Goal: Transaction & Acquisition: Purchase product/service

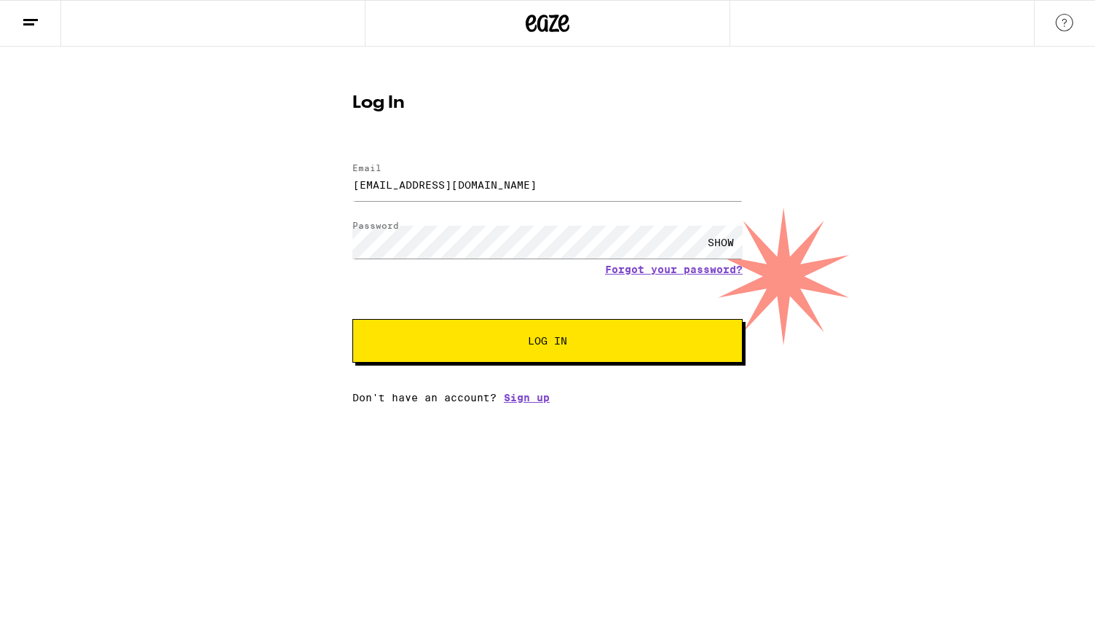
click at [527, 350] on button "Log In" at bounding box center [547, 341] width 390 height 44
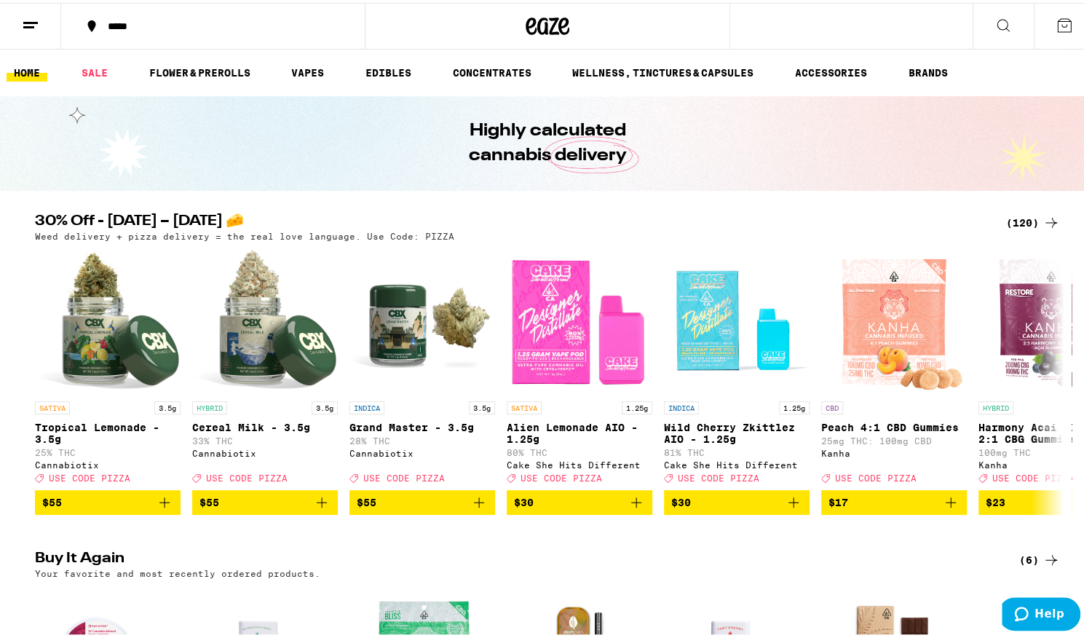
click at [148, 27] on div "*****" at bounding box center [220, 23] width 240 height 10
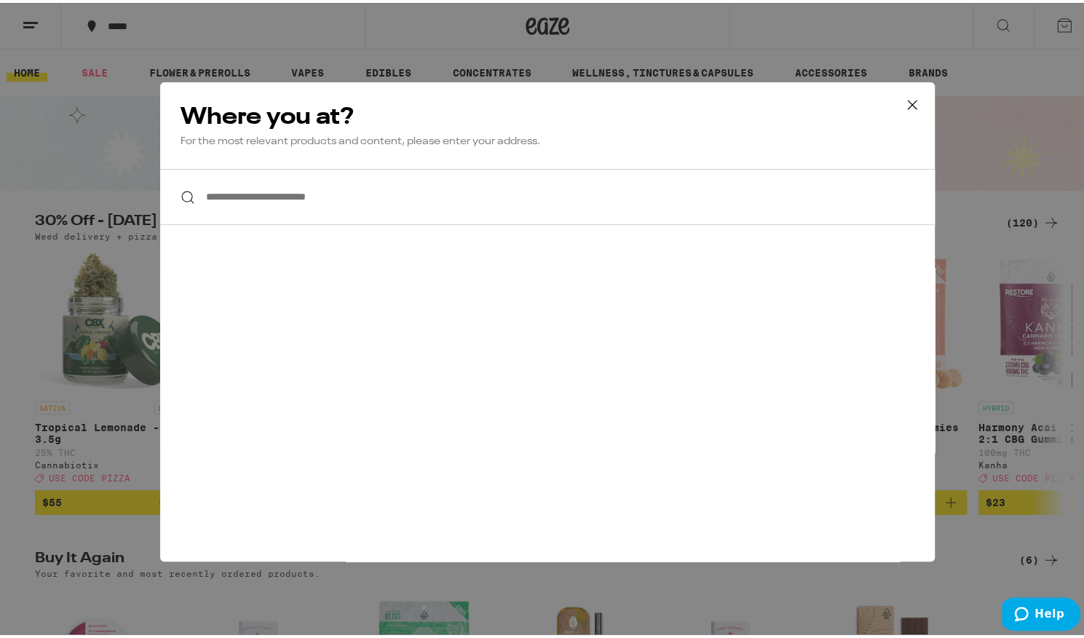
click at [277, 195] on input "**********" at bounding box center [547, 194] width 775 height 56
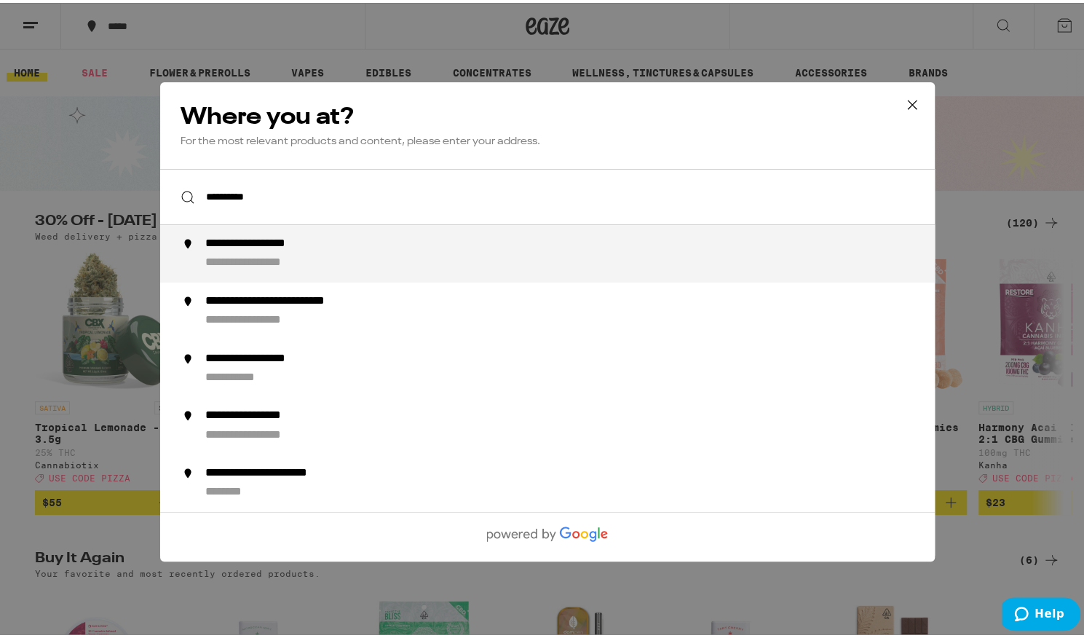
click at [283, 257] on div "**********" at bounding box center [269, 260] width 128 height 15
type input "**********"
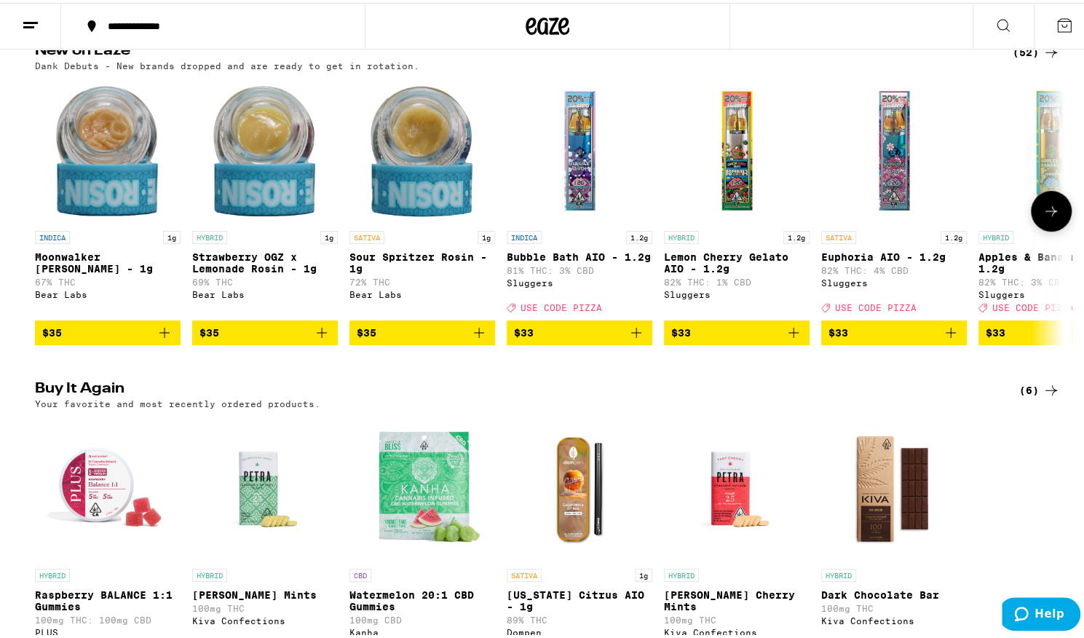
scroll to position [775, 0]
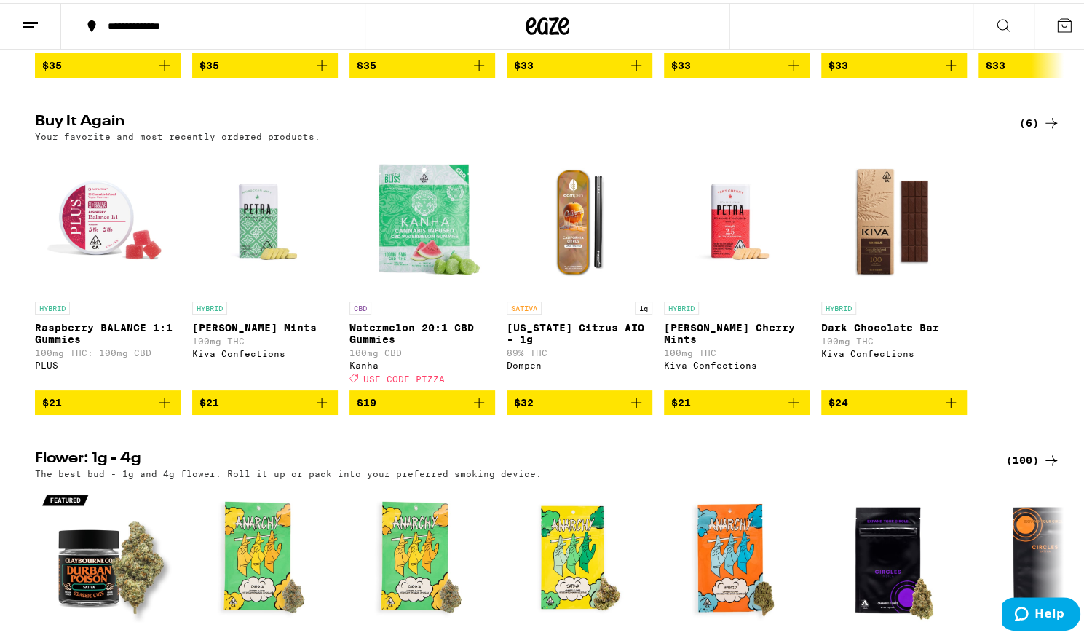
click at [313, 408] on icon "Add to bag" at bounding box center [321, 399] width 17 height 17
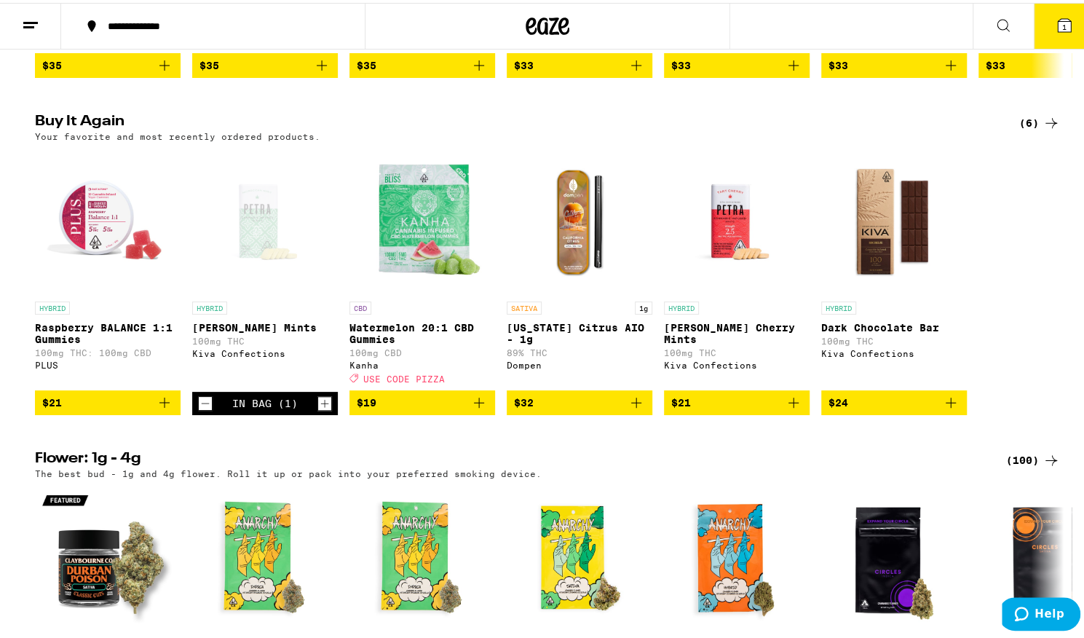
scroll to position [821, 0]
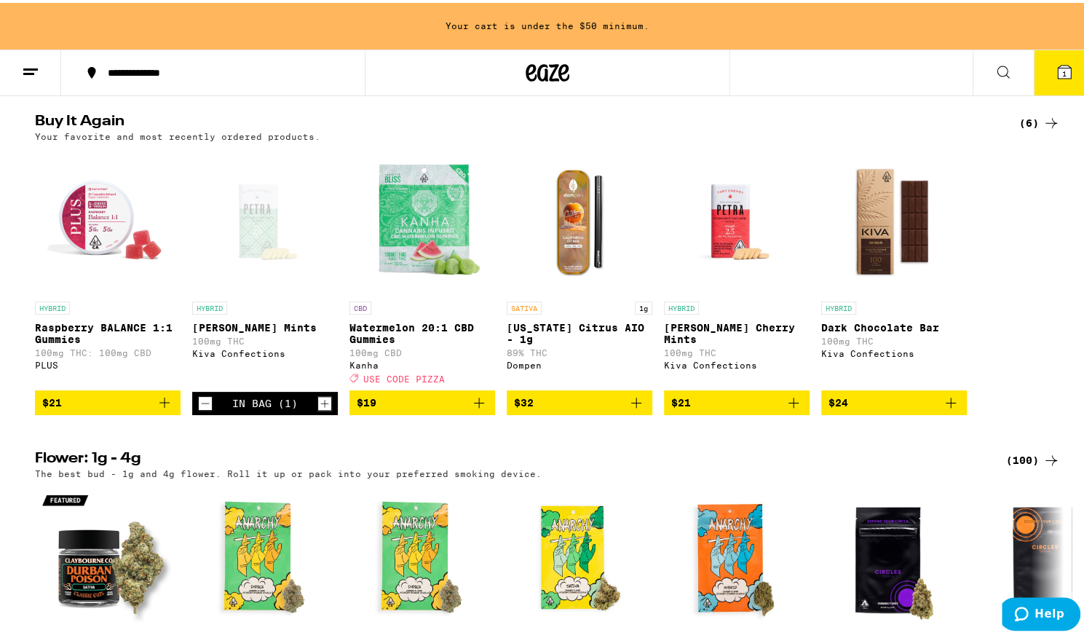
click at [156, 408] on icon "Add to bag" at bounding box center [164, 399] width 17 height 17
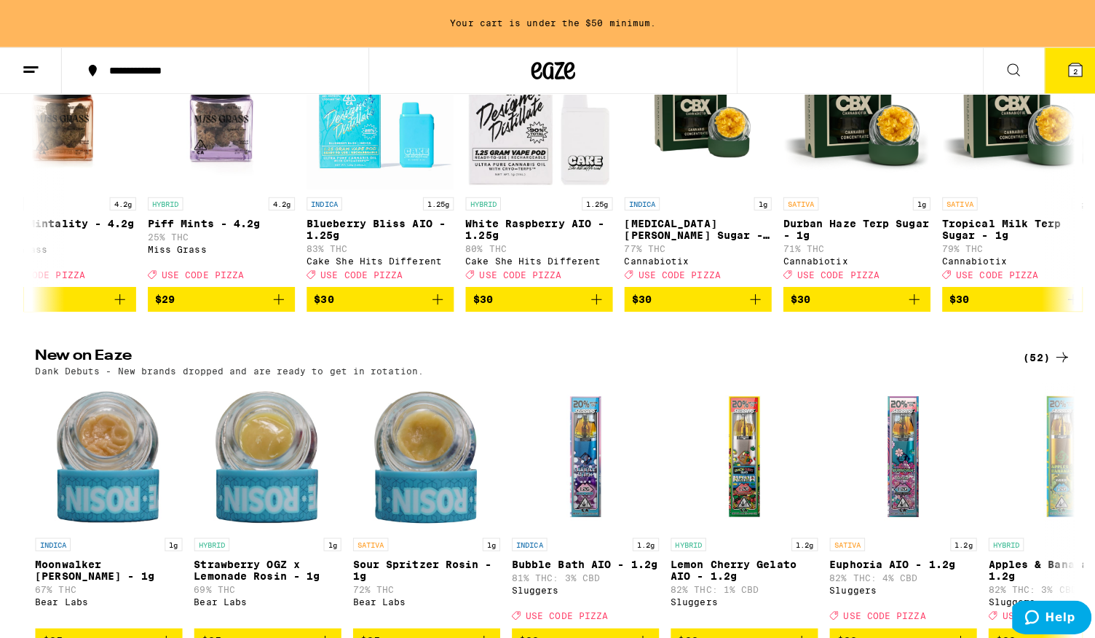
scroll to position [0, 0]
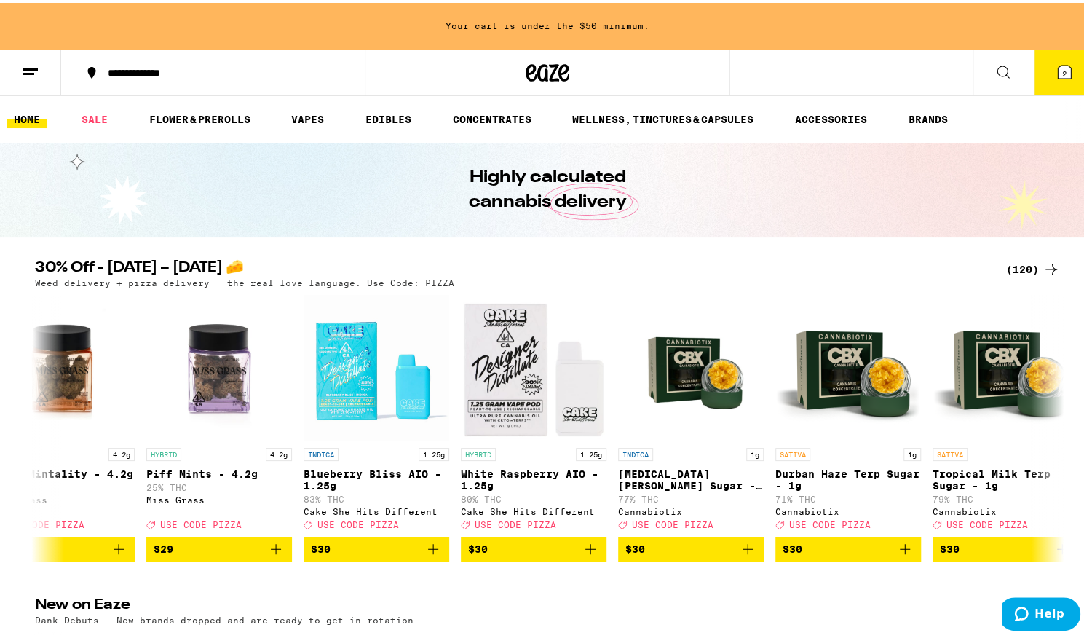
click at [994, 60] on icon at bounding box center [1002, 68] width 17 height 17
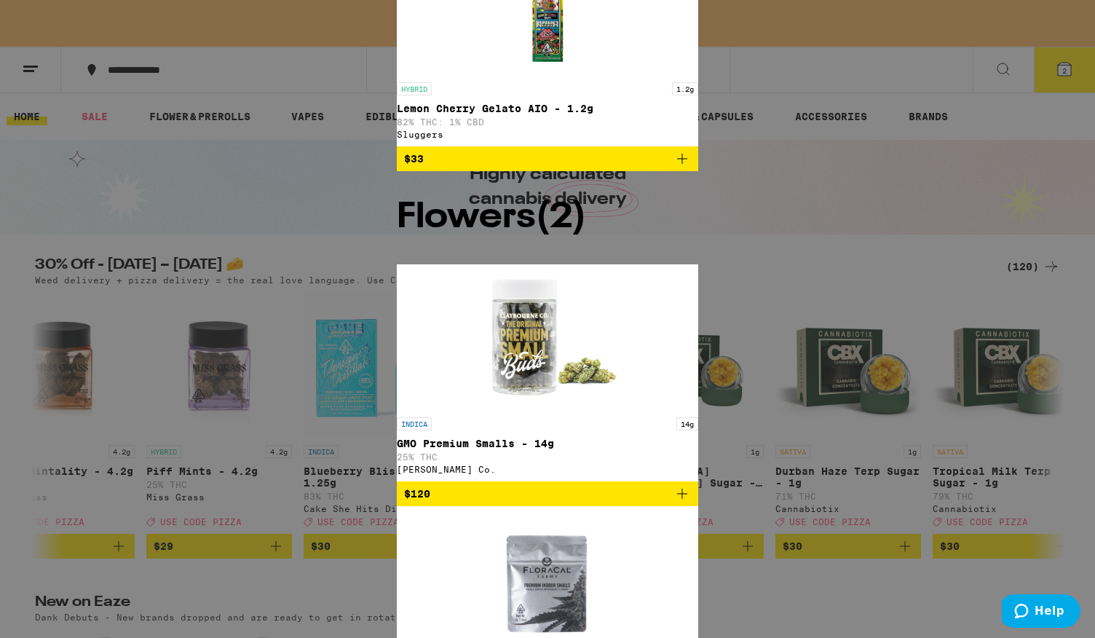
type input "gsc"
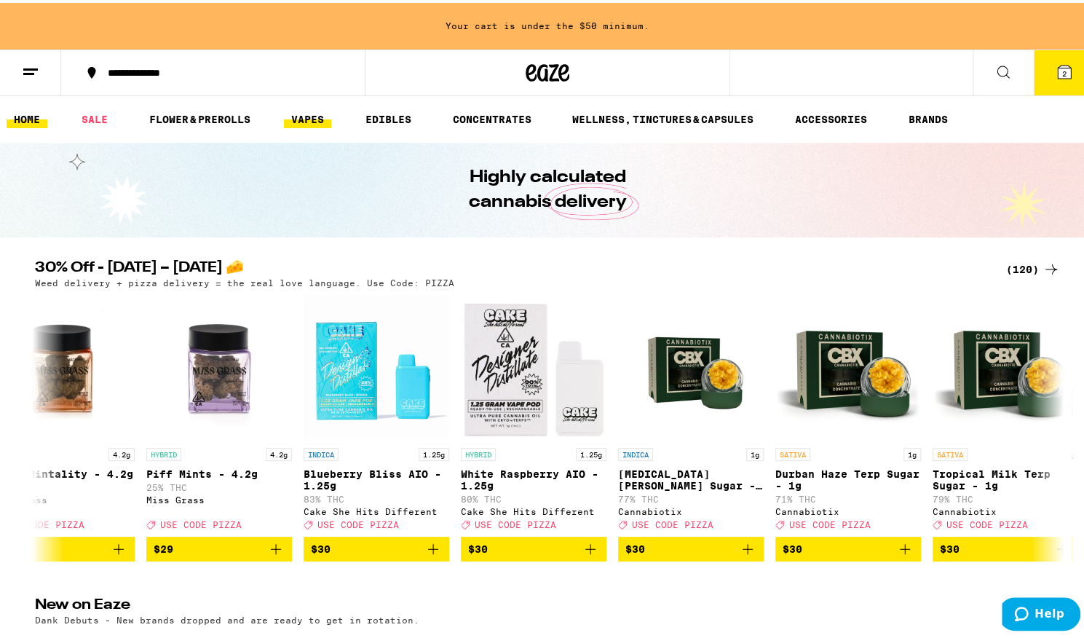
click at [312, 116] on link "VAPES" at bounding box center [307, 116] width 47 height 17
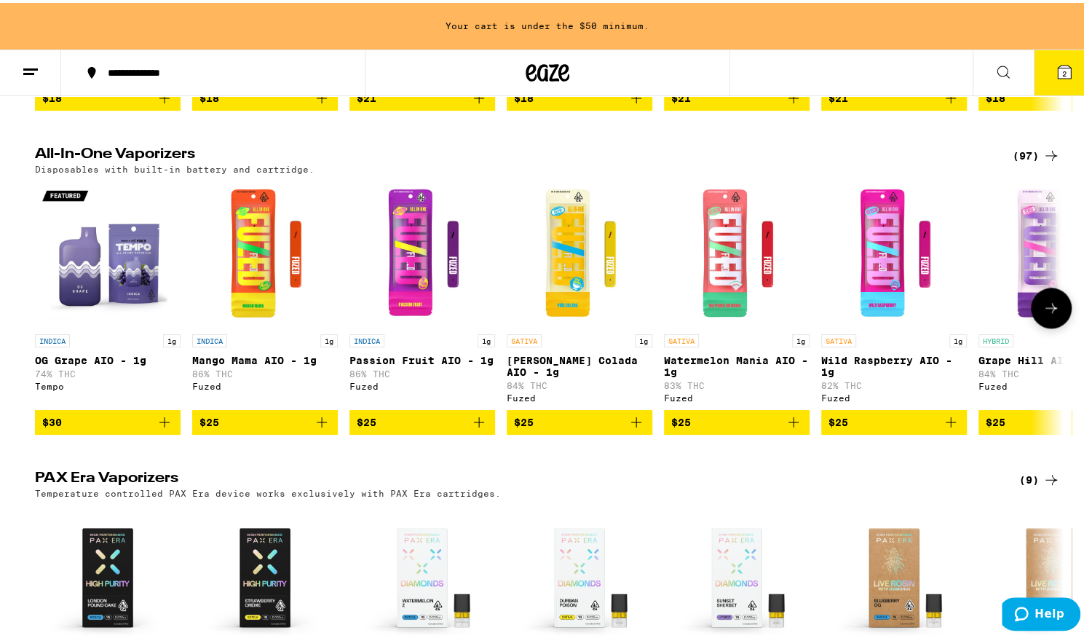
scroll to position [718, 0]
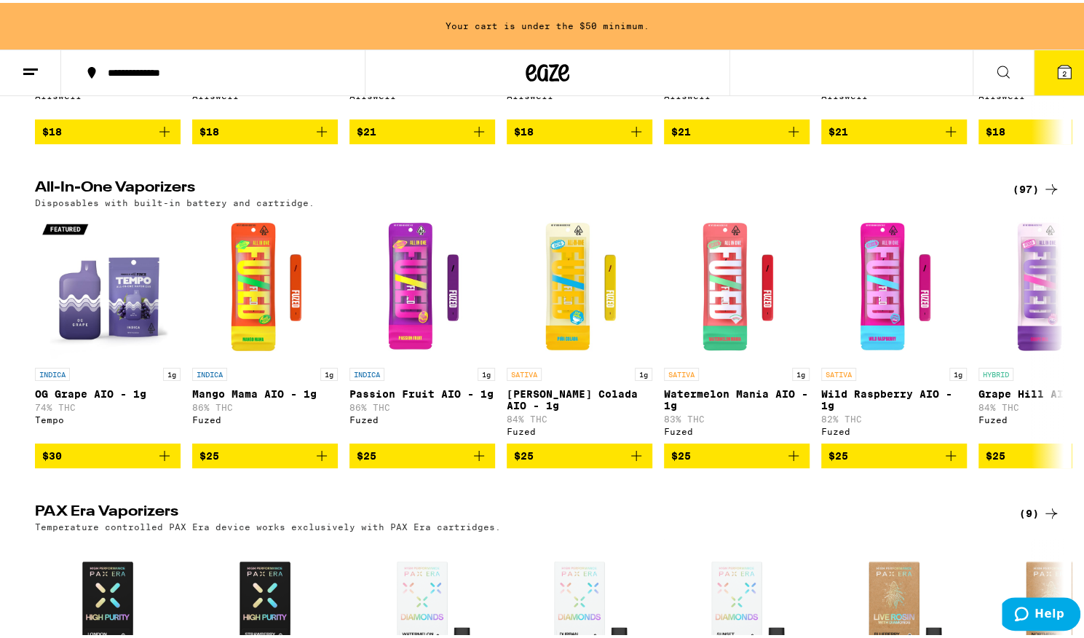
click at [1016, 195] on div "(97)" at bounding box center [1036, 186] width 47 height 17
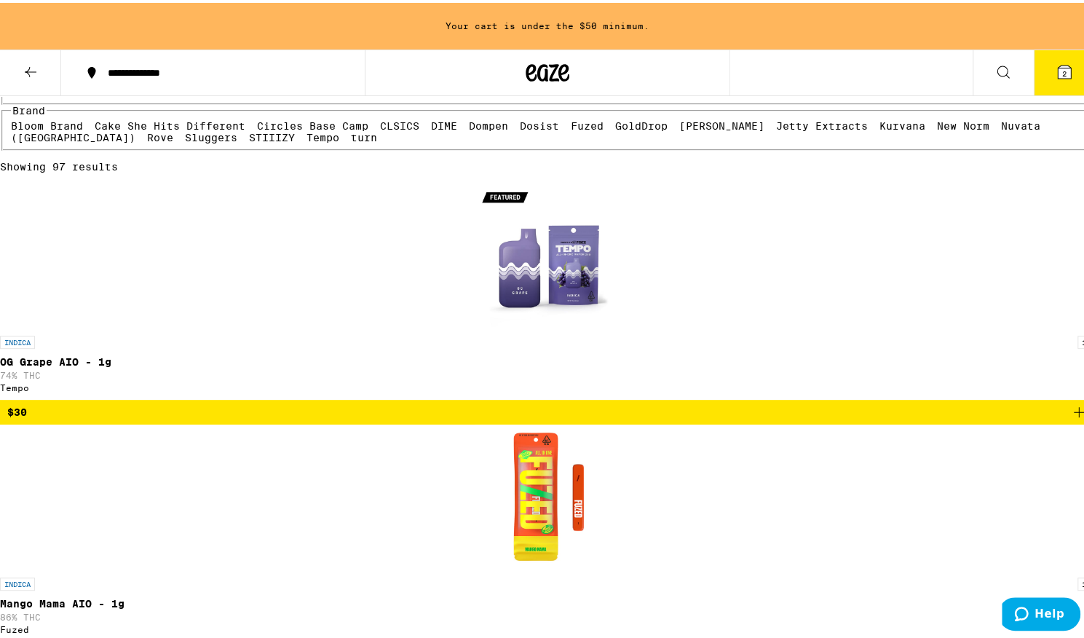
scroll to position [141, 0]
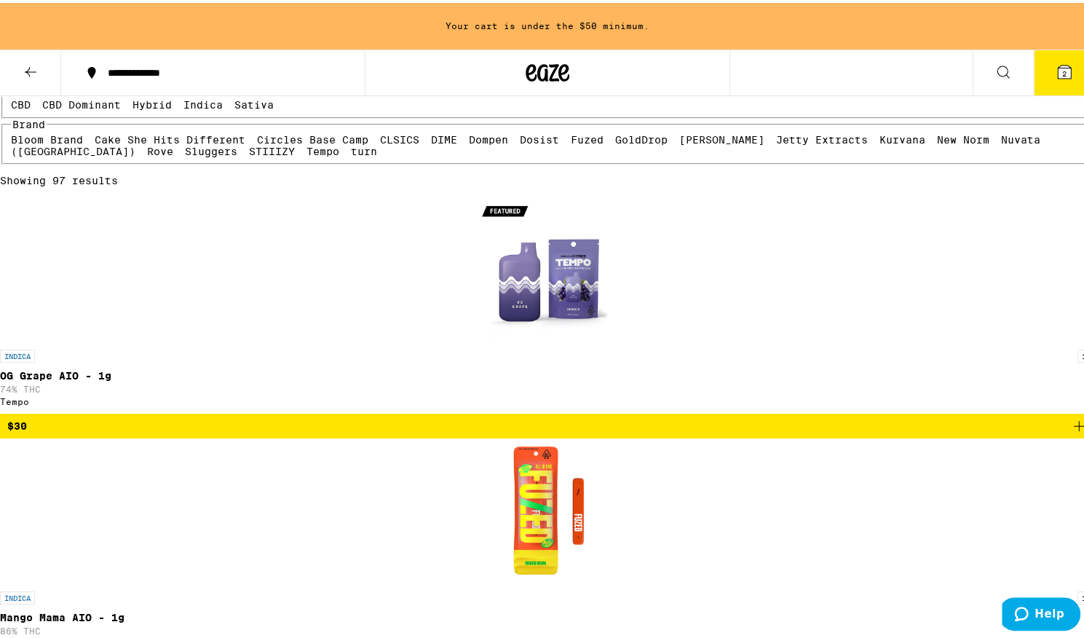
click at [234, 108] on label "Sativa" at bounding box center [253, 102] width 39 height 12
click at [237, 99] on input "Sativa" at bounding box center [237, 98] width 1 height 1
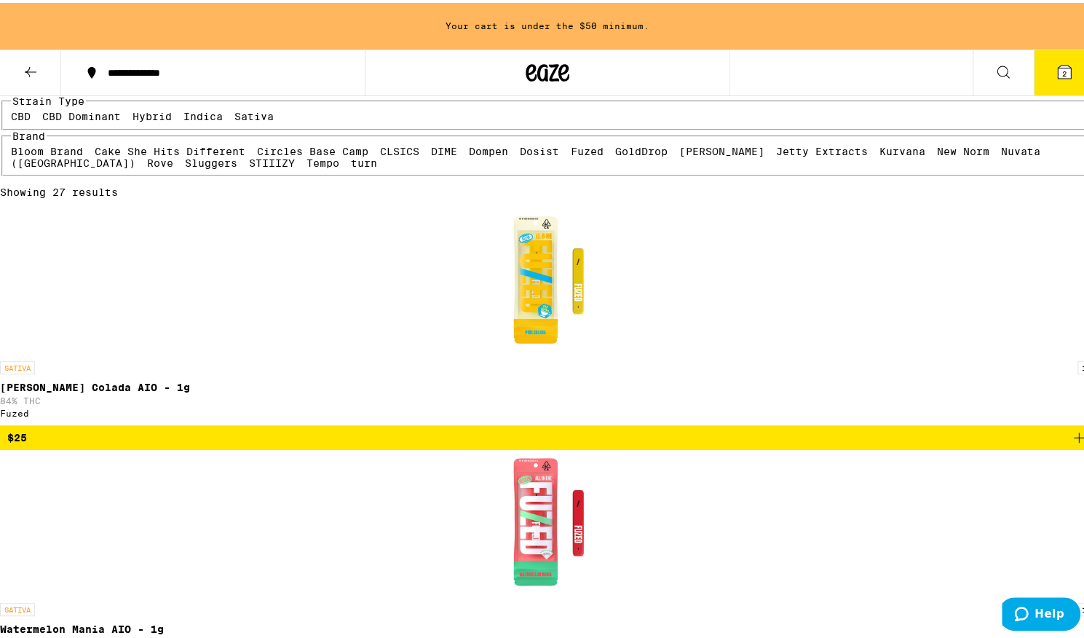
click at [234, 119] on label "Sativa" at bounding box center [253, 114] width 39 height 12
click at [237, 111] on input "Sativa" at bounding box center [237, 110] width 1 height 1
checkbox input "false"
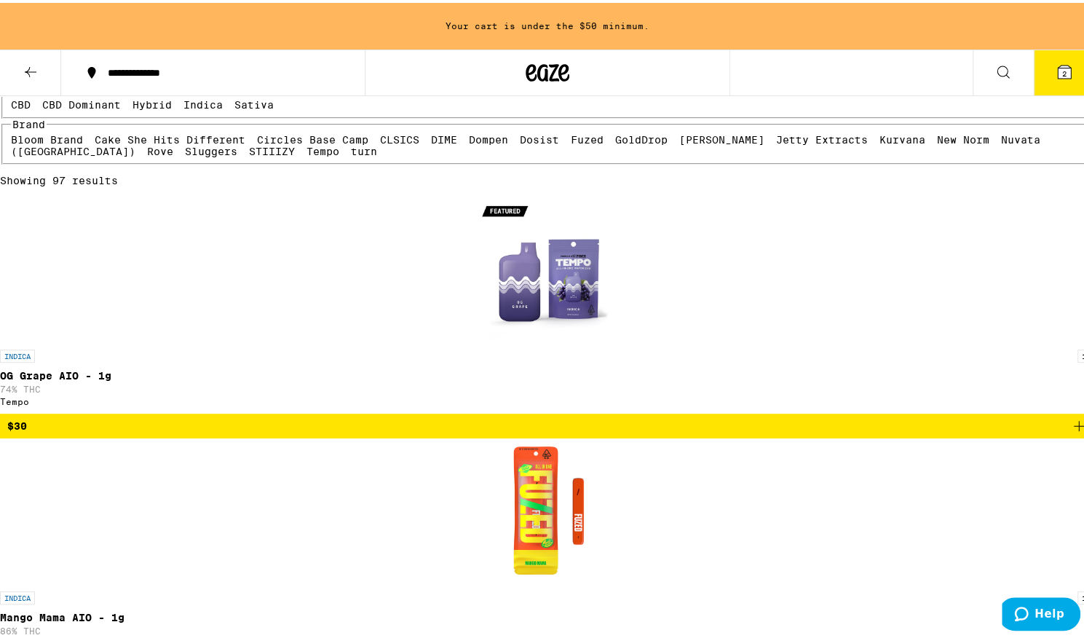
click at [183, 108] on label "Indica" at bounding box center [202, 102] width 39 height 12
click at [186, 99] on input "Indica" at bounding box center [186, 98] width 1 height 1
checkbox input "true"
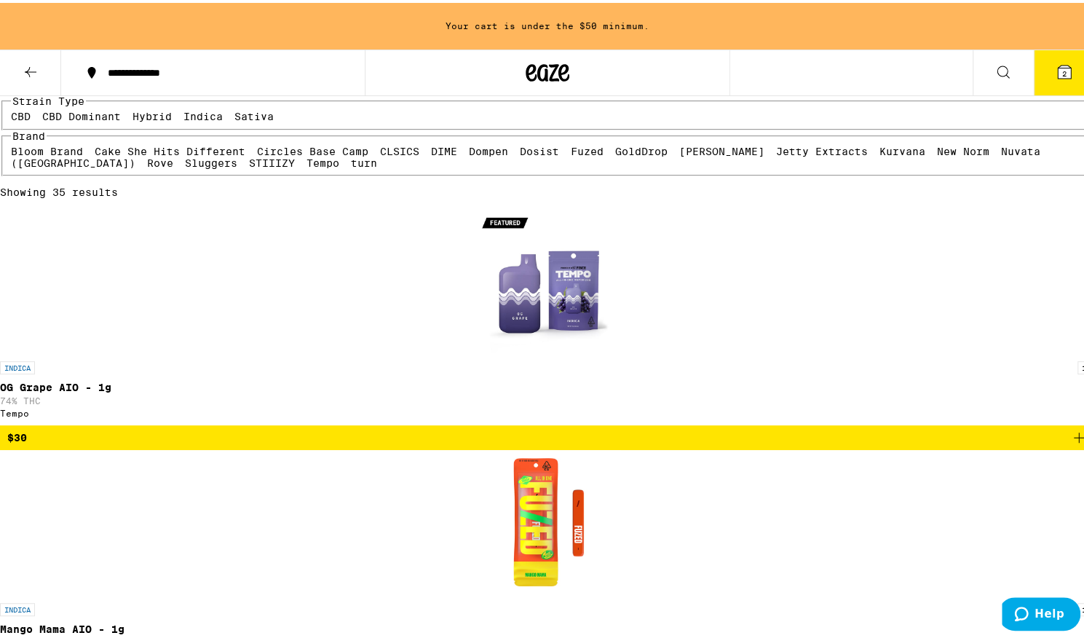
click at [172, 119] on label "Hybrid" at bounding box center [151, 114] width 39 height 12
click at [136, 111] on input "Hybrid" at bounding box center [135, 110] width 1 height 1
click at [172, 119] on label "Hybrid" at bounding box center [151, 114] width 39 height 12
click at [136, 111] on input "Hybrid" at bounding box center [135, 110] width 1 height 1
click at [172, 119] on label "Hybrid" at bounding box center [151, 114] width 39 height 12
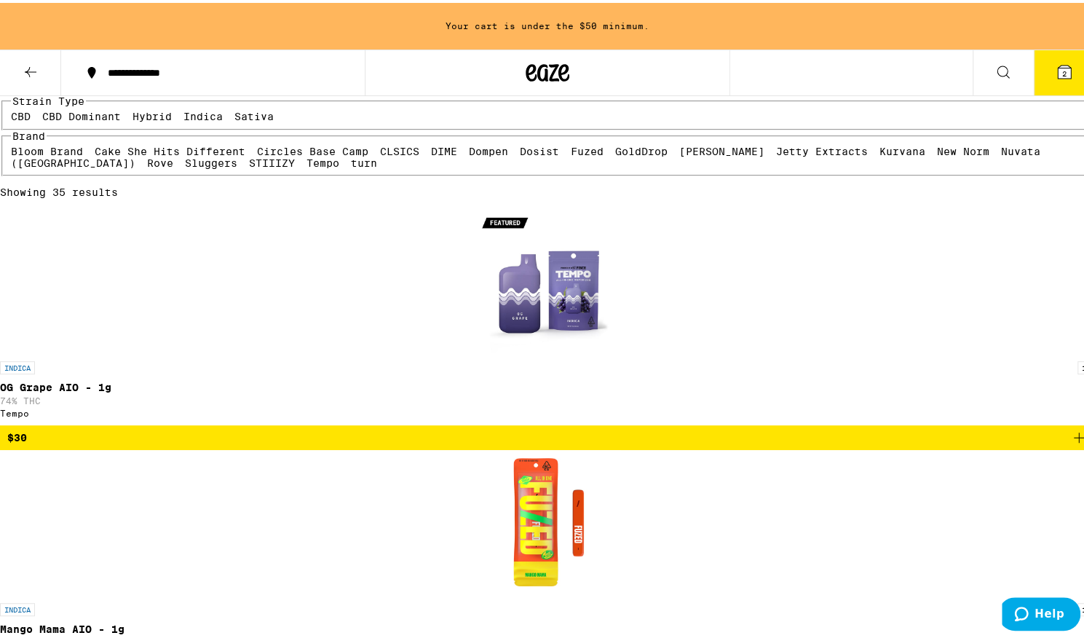
click at [136, 111] on input "Hybrid" at bounding box center [135, 110] width 1 height 1
checkbox input "true"
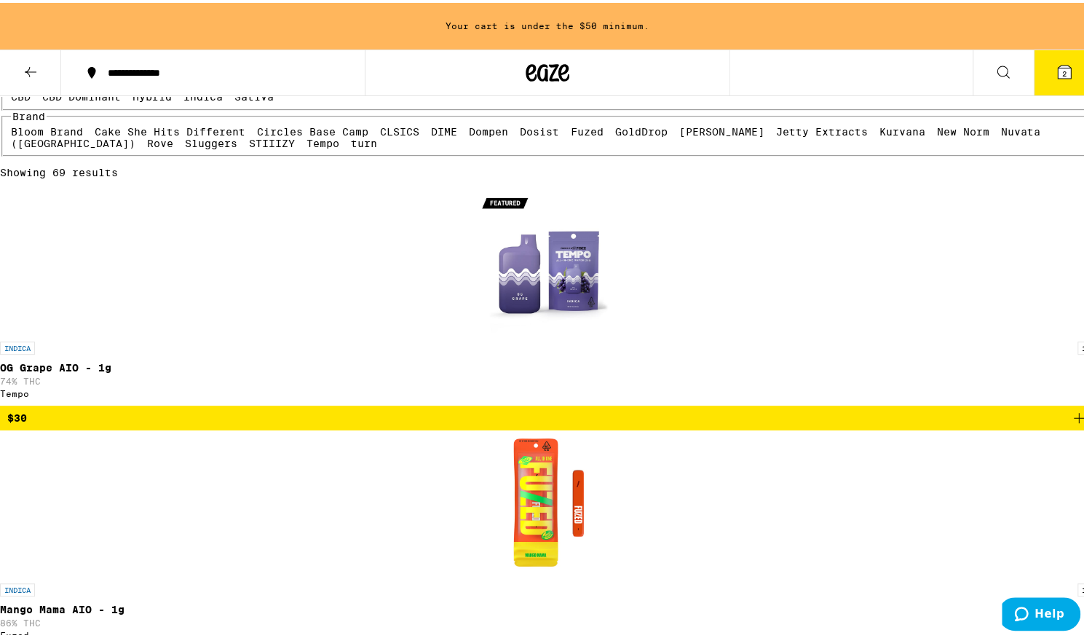
scroll to position [162, 0]
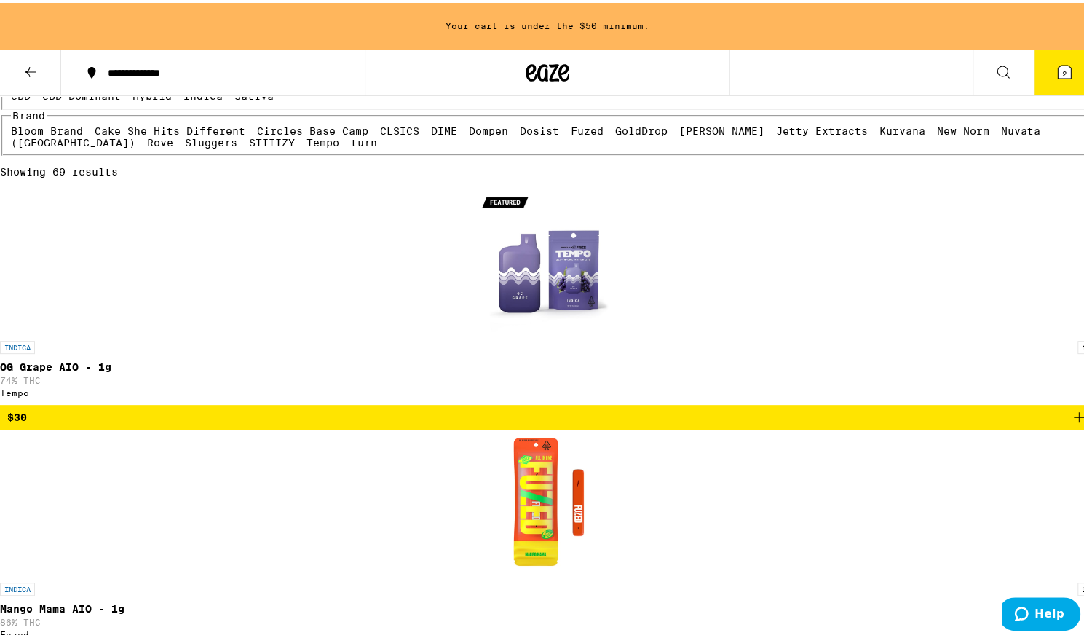
click at [183, 99] on label "Indica" at bounding box center [202, 93] width 39 height 12
click at [186, 90] on input "Indica" at bounding box center [186, 90] width 1 height 1
checkbox input "false"
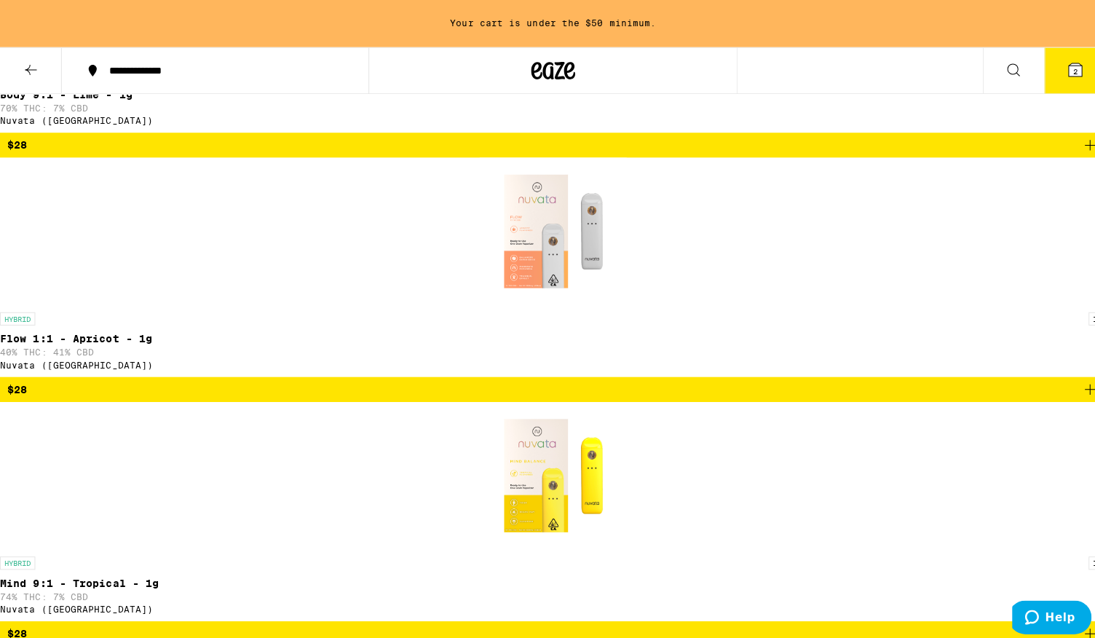
scroll to position [1158, 0]
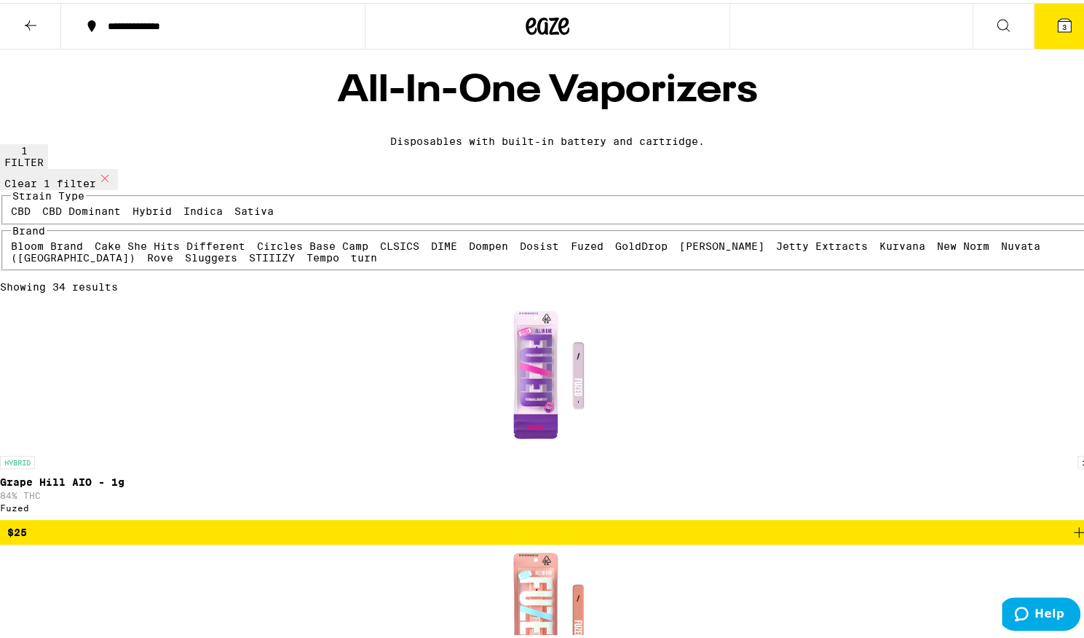
click at [1058, 27] on icon at bounding box center [1064, 22] width 13 height 13
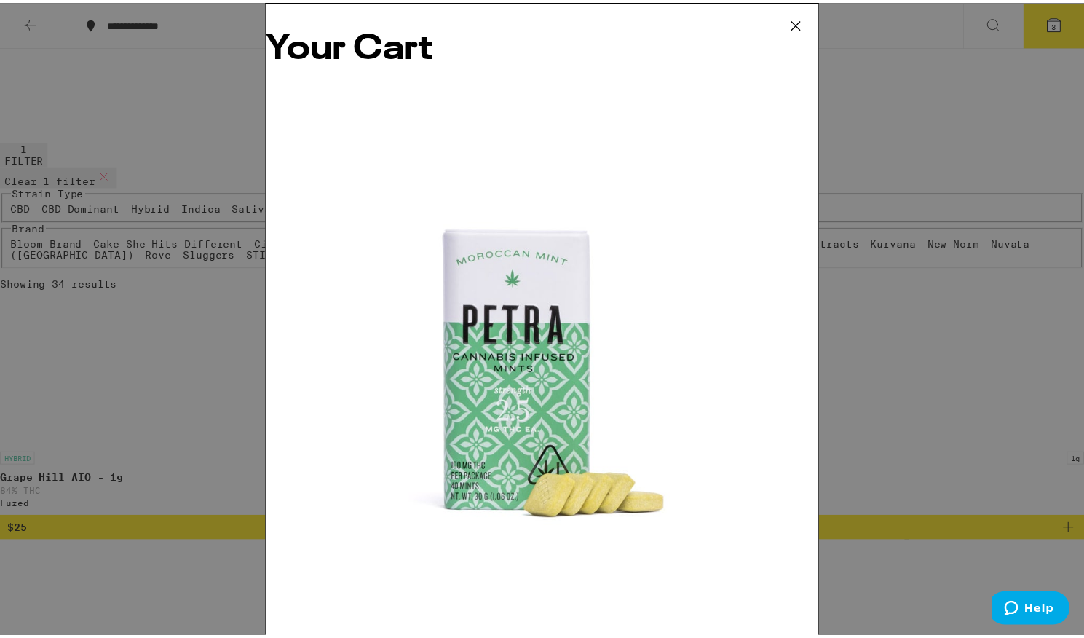
scroll to position [87, 0]
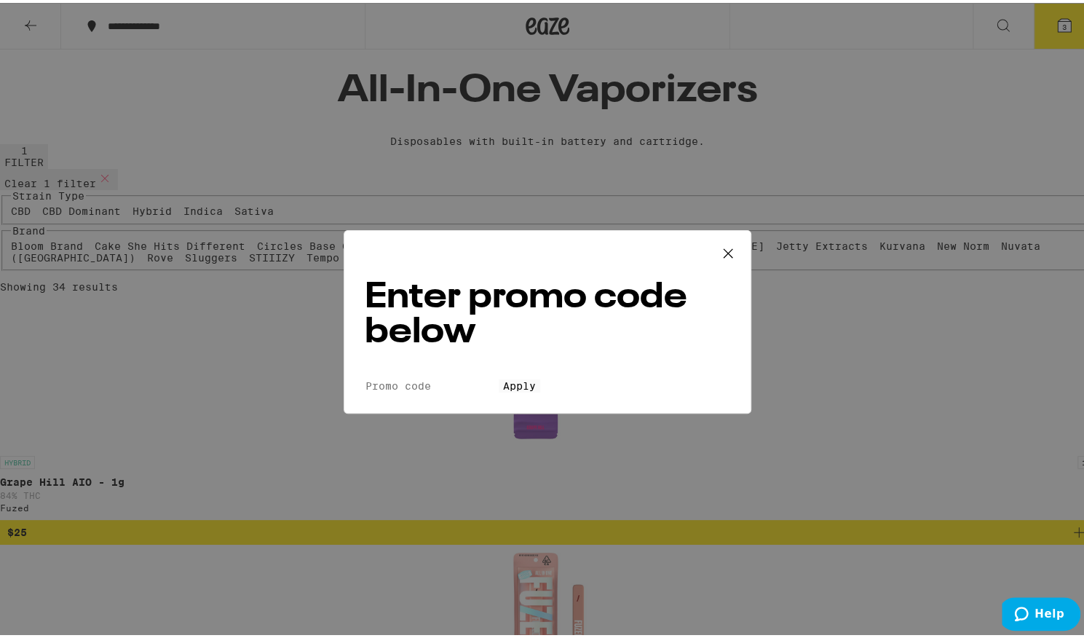
click at [464, 376] on input "Promo Code" at bounding box center [432, 382] width 134 height 13
click at [499, 376] on button "Apply" at bounding box center [519, 382] width 41 height 13
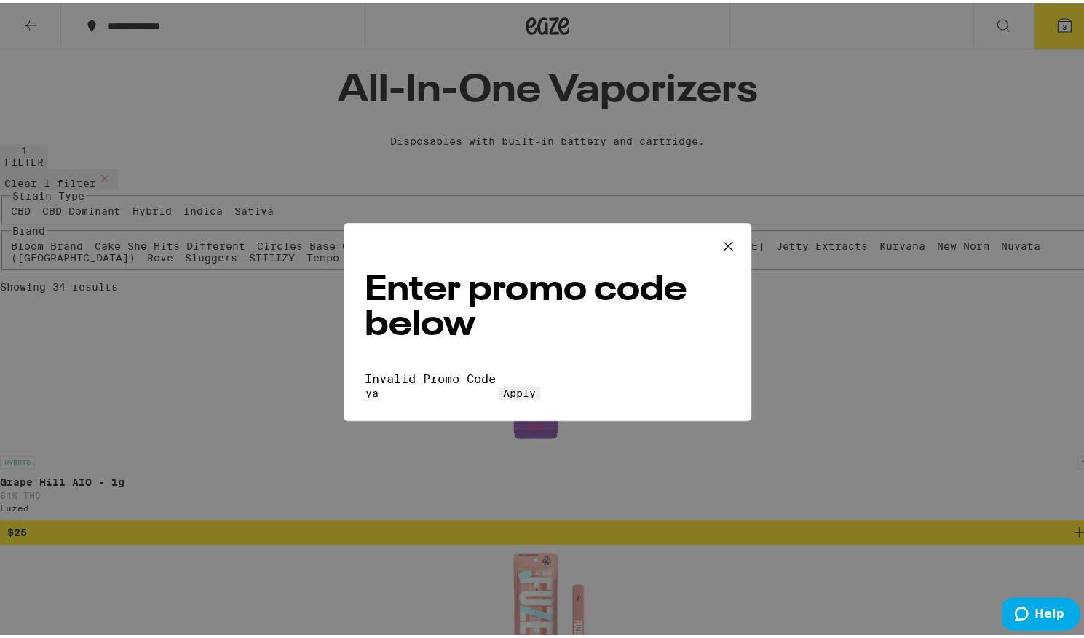
type input "y"
click at [499, 384] on button "Apply" at bounding box center [519, 390] width 41 height 13
type input "zooted"
click at [499, 384] on button "Apply" at bounding box center [519, 390] width 41 height 13
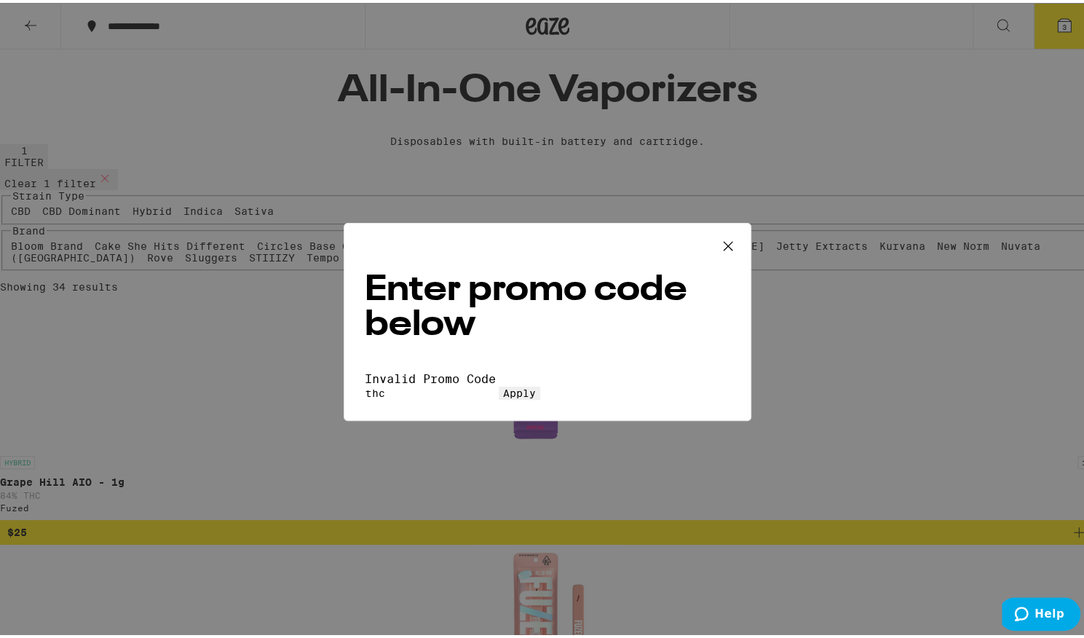
type input "thc"
click at [499, 384] on button "Apply" at bounding box center [519, 390] width 41 height 13
click at [717, 237] on icon at bounding box center [728, 243] width 22 height 22
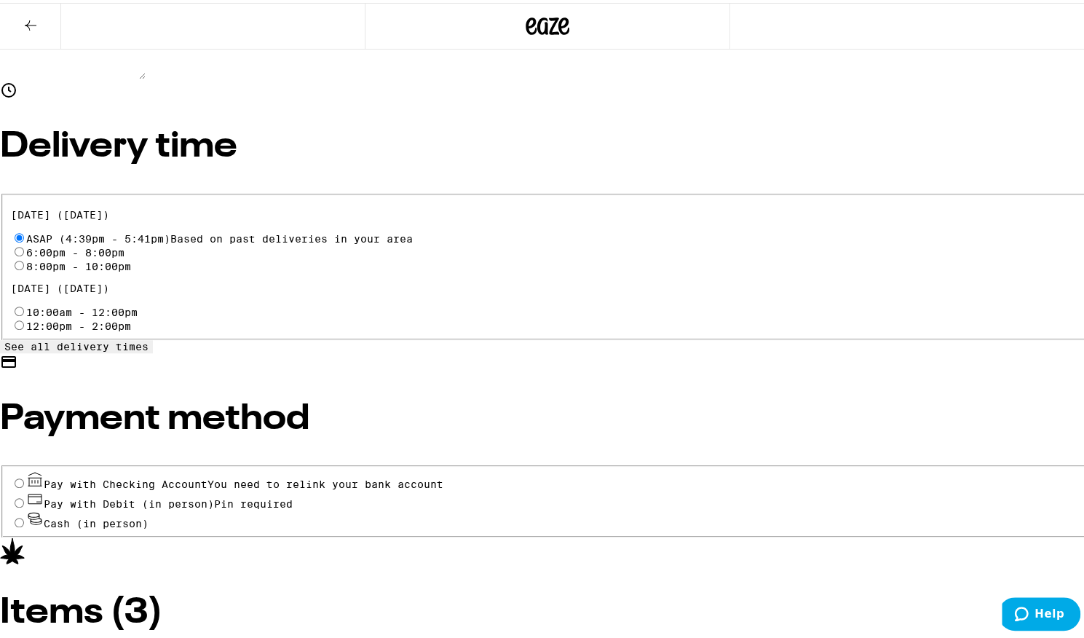
scroll to position [413, 0]
click at [24, 475] on input "Pay with Checking Account You need to relink your bank account" at bounding box center [19, 479] width 9 height 9
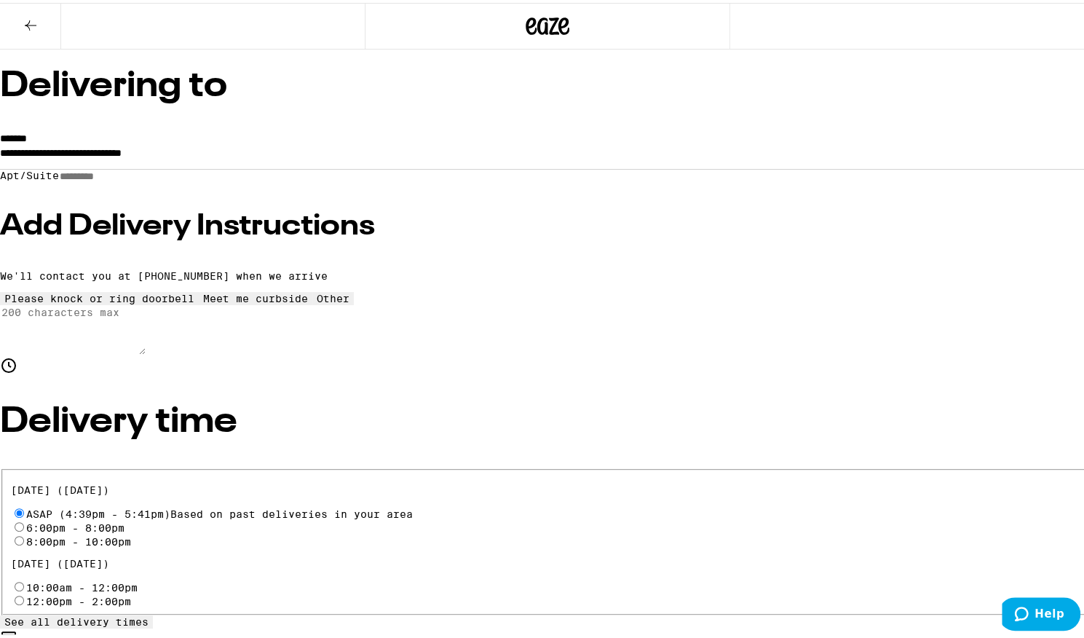
scroll to position [0, 0]
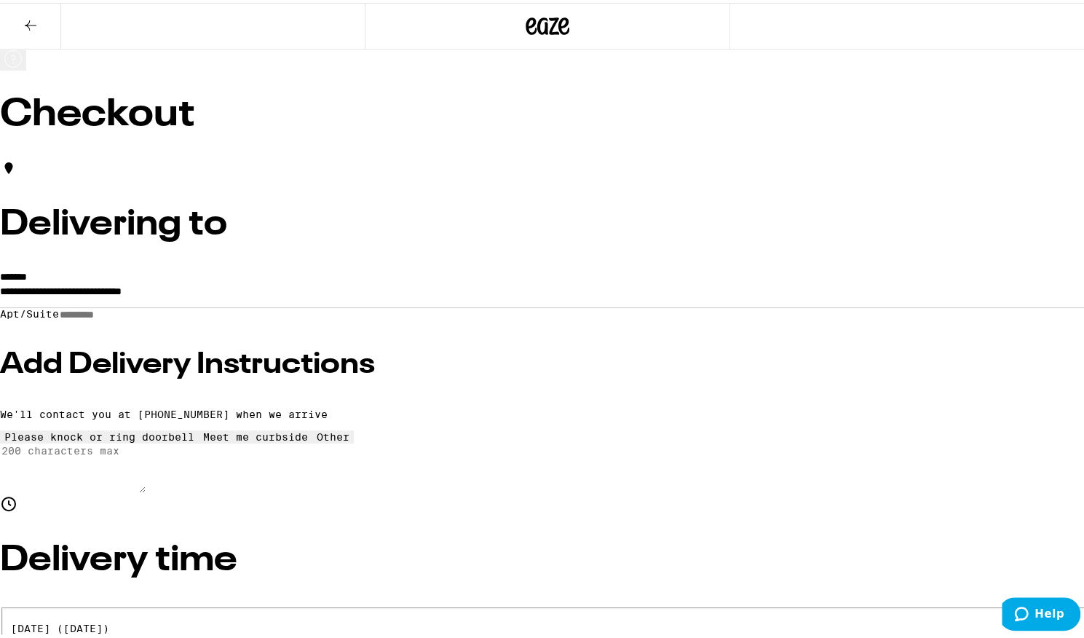
type input "5"
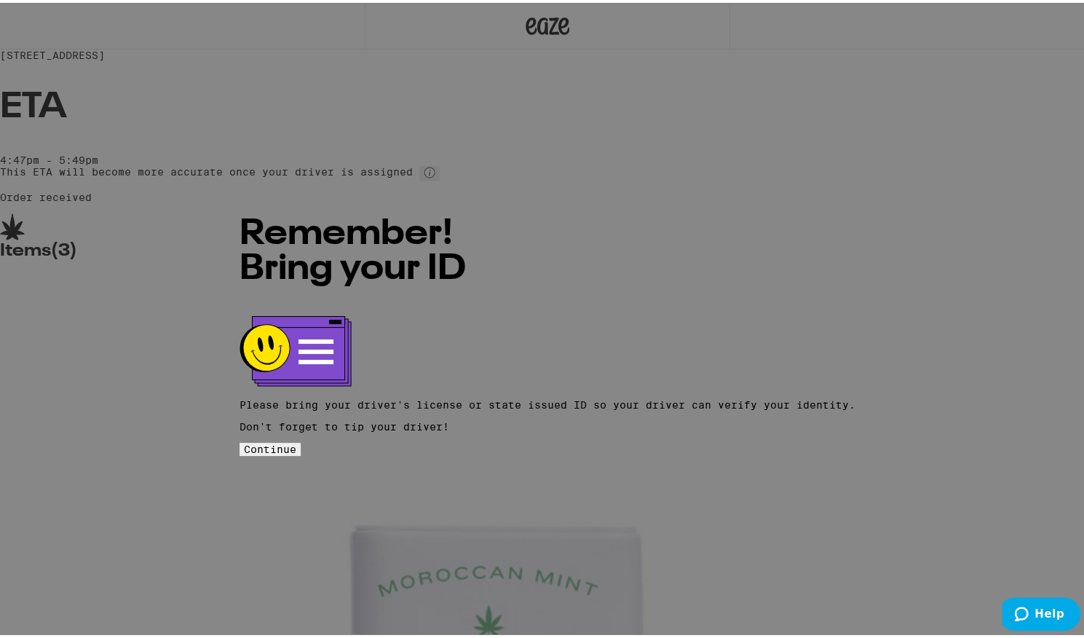
click at [296, 440] on span "Continue" at bounding box center [270, 446] width 52 height 12
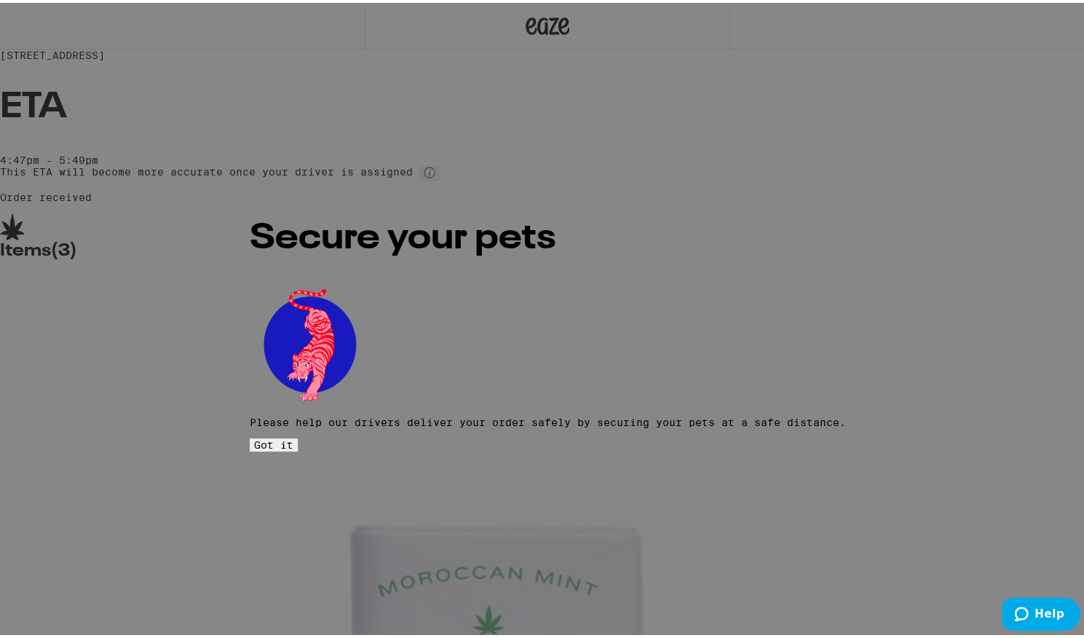
click at [298, 435] on button "Got it" at bounding box center [274, 441] width 48 height 13
